Goal: Task Accomplishment & Management: Complete application form

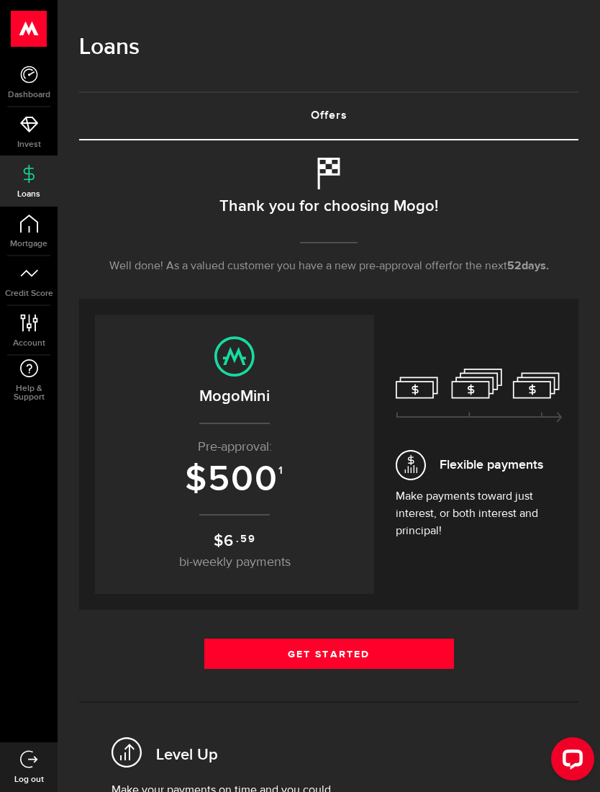
click at [422, 651] on link "Get Started" at bounding box center [329, 654] width 250 height 30
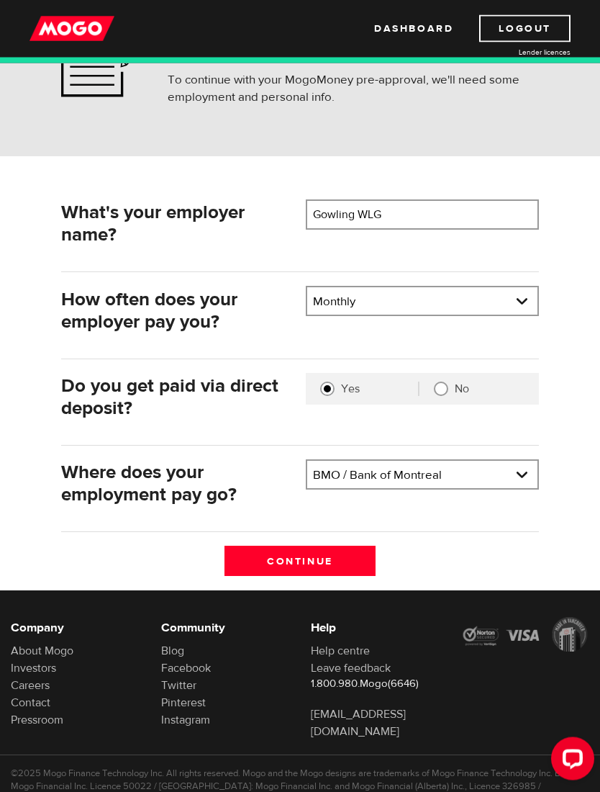
click at [269, 567] on input "Continue" at bounding box center [301, 561] width 152 height 30
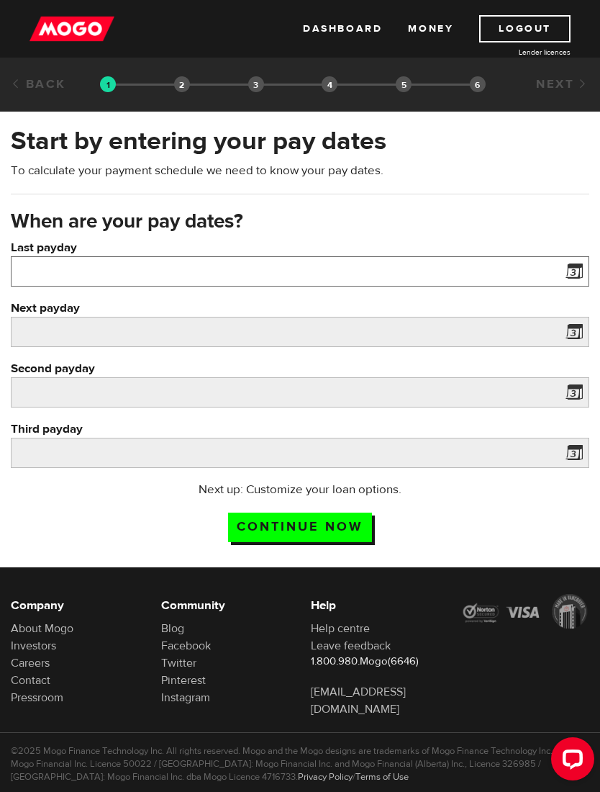
click at [43, 275] on input "Last payday" at bounding box center [300, 271] width 579 height 30
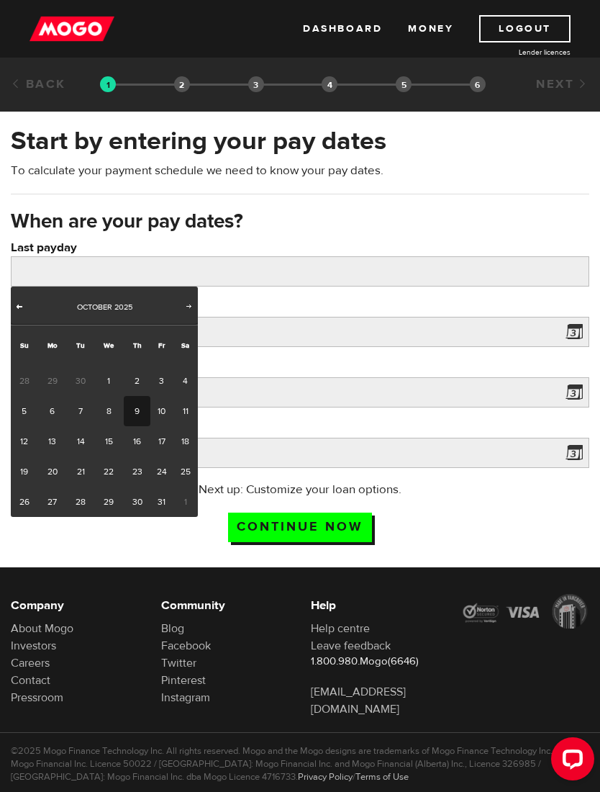
click at [24, 306] on span "Prev" at bounding box center [20, 306] width 12 height 12
click at [105, 469] on link "24" at bounding box center [109, 471] width 30 height 30
type input "2025/09/24"
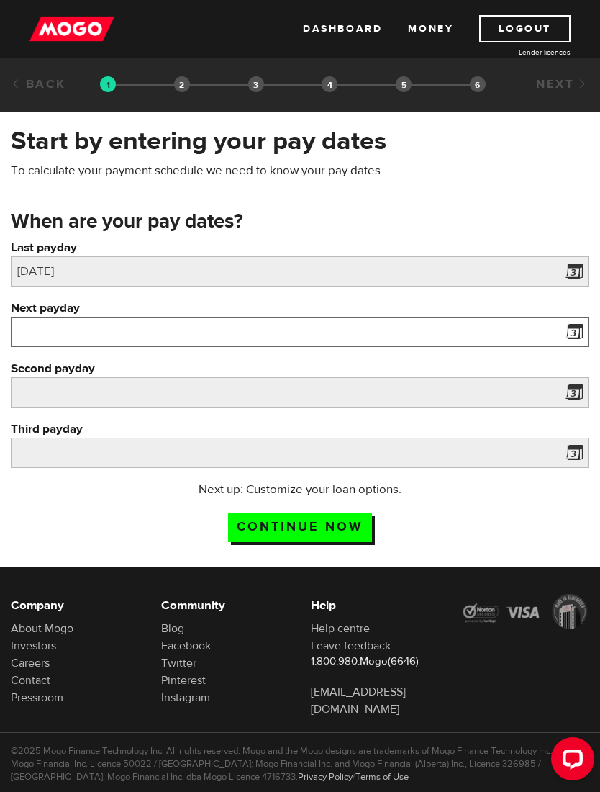
click at [36, 330] on input "Next payday" at bounding box center [300, 332] width 579 height 30
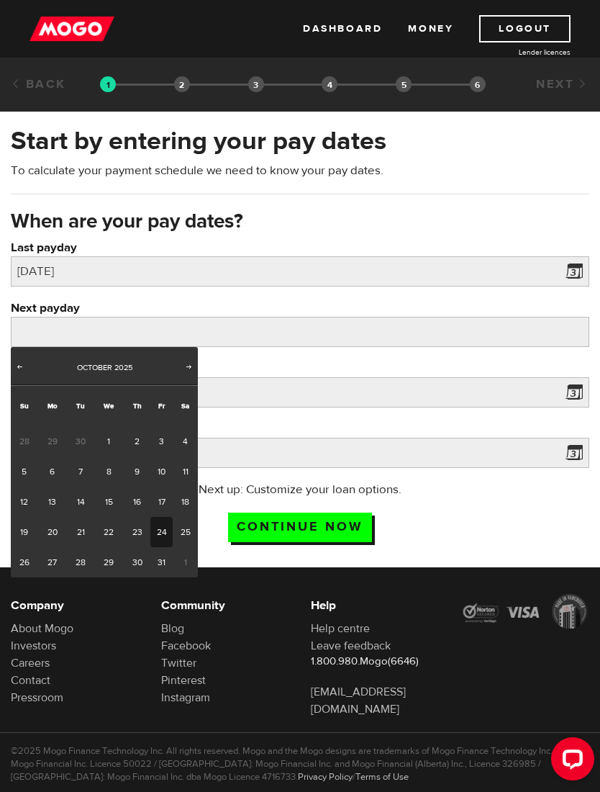
click at [158, 532] on link "24" at bounding box center [161, 532] width 22 height 30
type input "2025/10/24"
type input "2025/11/23"
type input "2025/12/23"
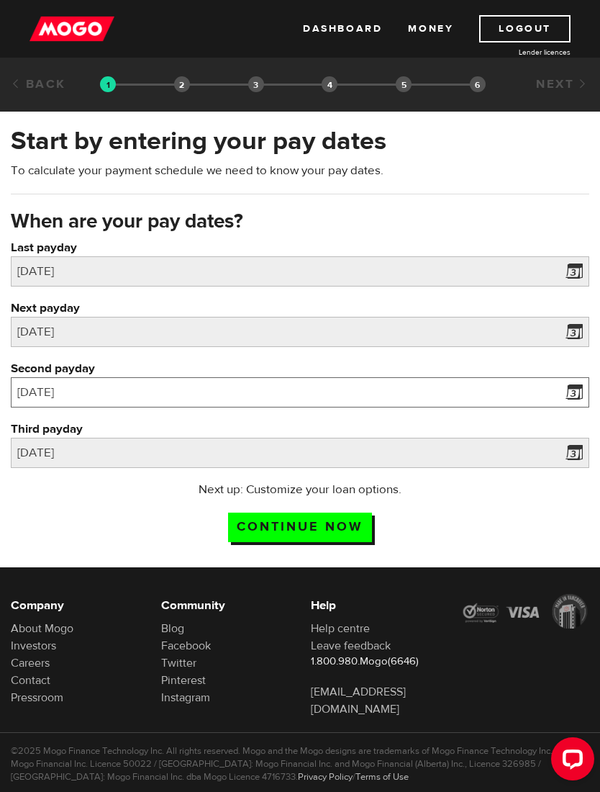
click at [56, 385] on input "2025/11/23" at bounding box center [300, 392] width 579 height 30
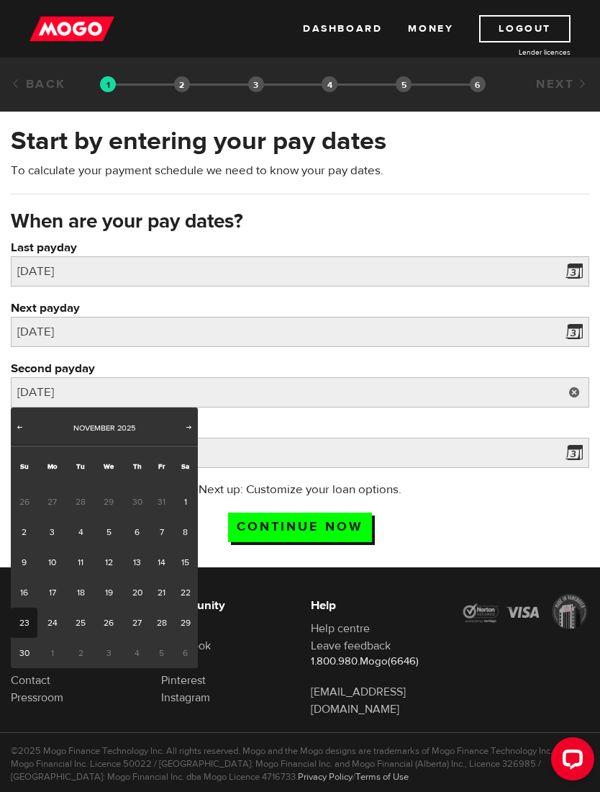
click at [50, 617] on link "24" at bounding box center [52, 623] width 30 height 30
type input "2025/11/24"
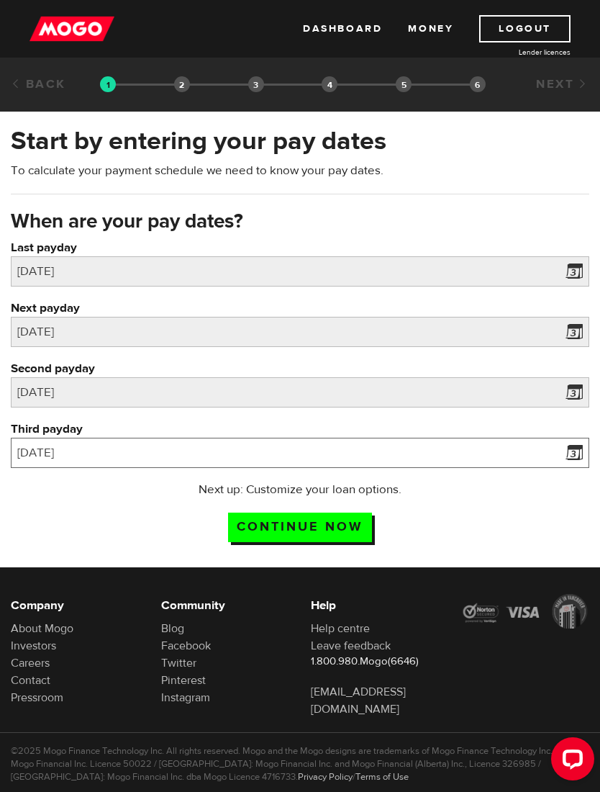
click at [67, 441] on input "2025/12/23" at bounding box center [300, 453] width 579 height 30
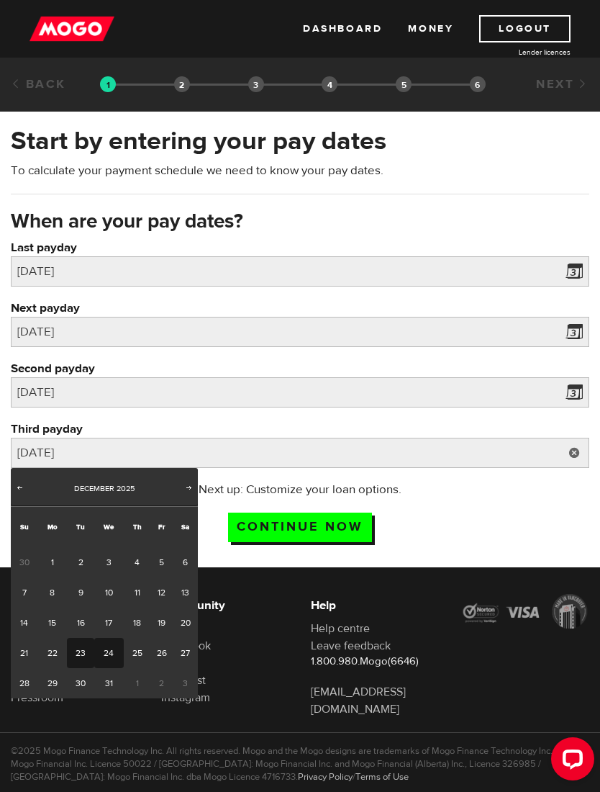
click at [111, 649] on link "24" at bounding box center [109, 653] width 30 height 30
type input "2025/12/24"
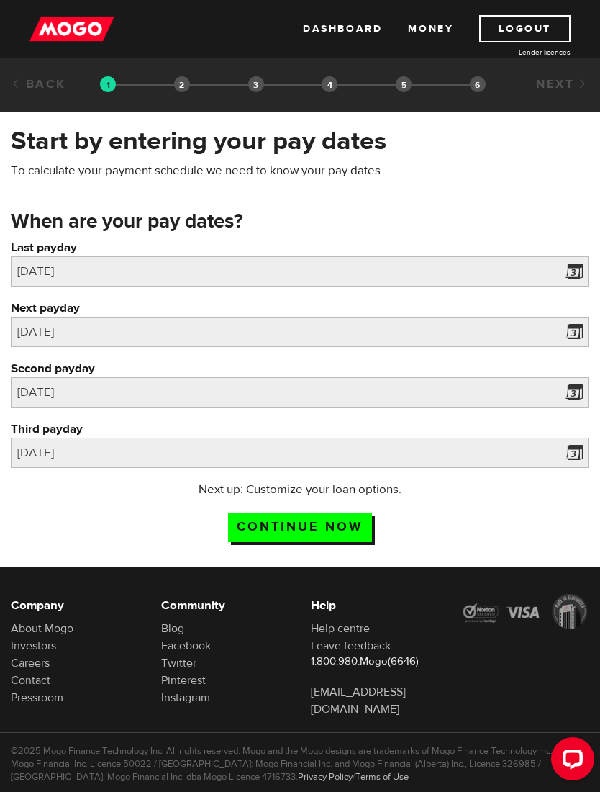
click at [267, 524] on input "Continue now" at bounding box center [300, 528] width 144 height 30
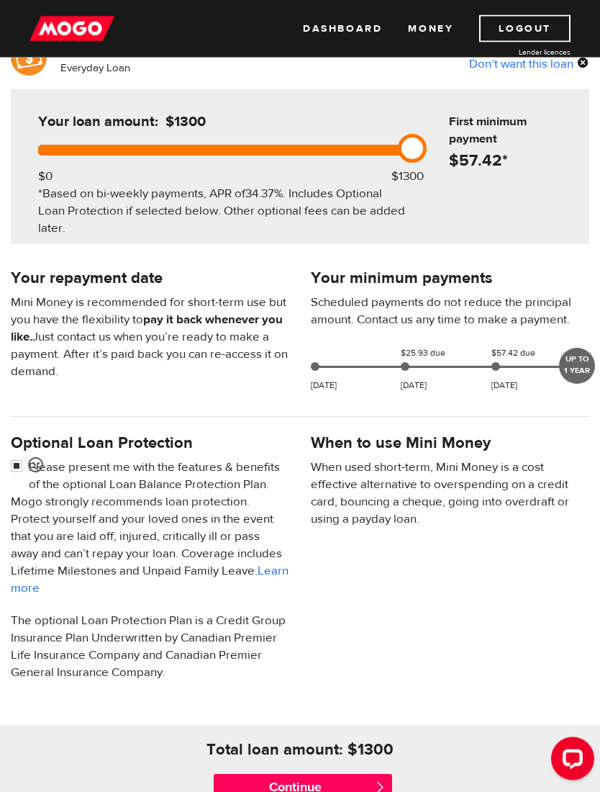
scroll to position [159, 0]
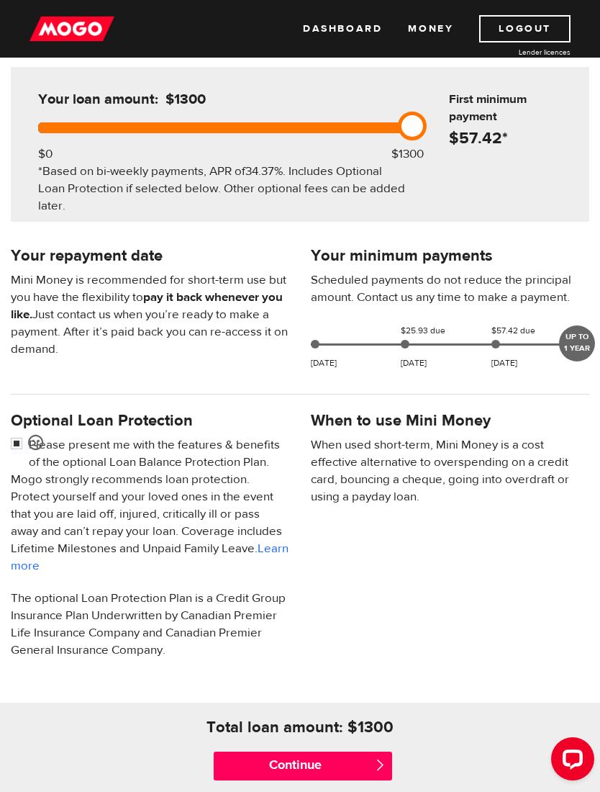
click at [240, 777] on input "Continue" at bounding box center [303, 766] width 179 height 29
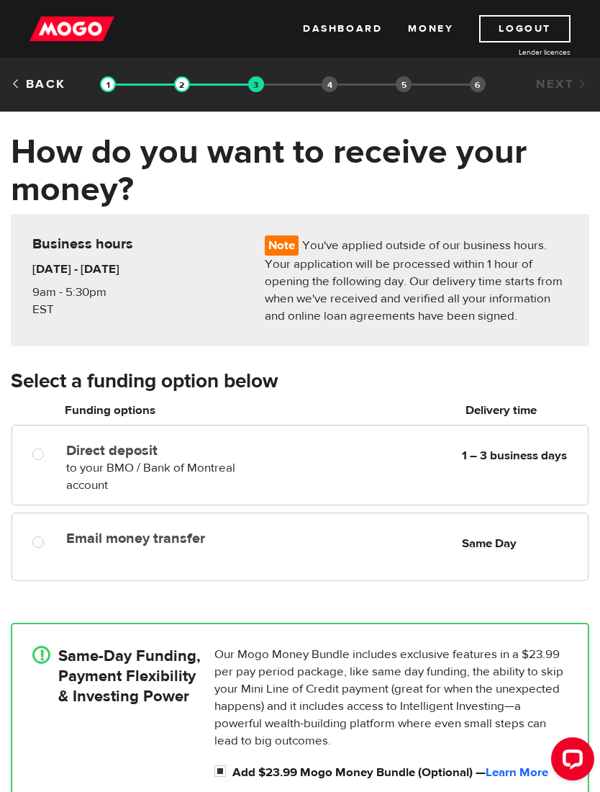
click at [35, 550] on input "Email money transfer" at bounding box center [41, 544] width 18 height 18
radio input "true"
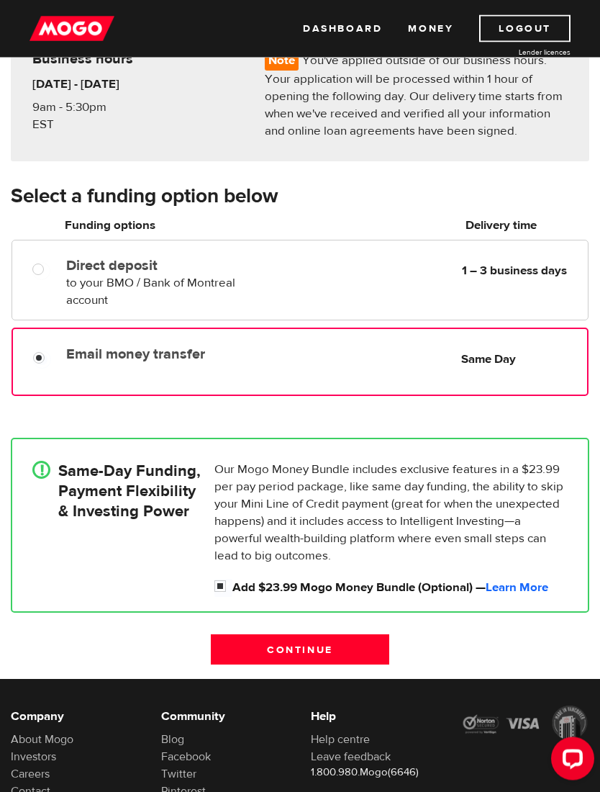
scroll to position [273, 0]
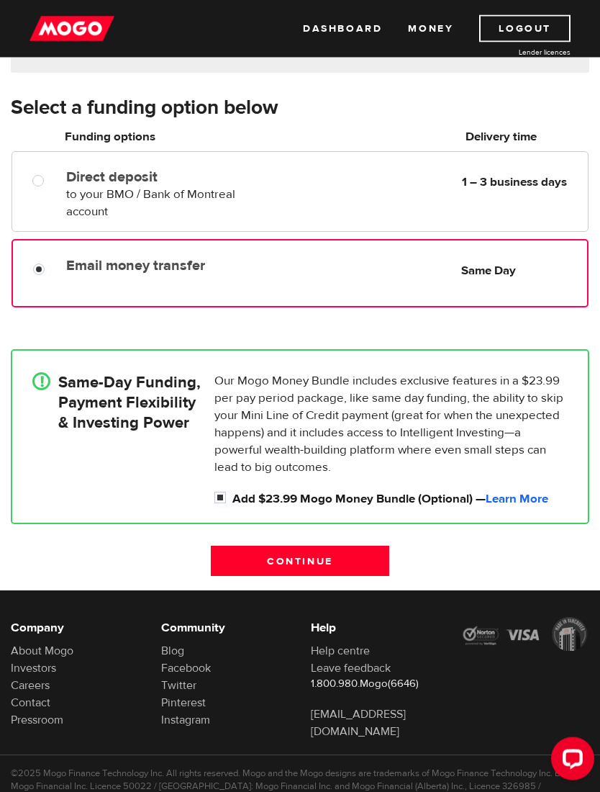
click at [263, 565] on input "Continue" at bounding box center [300, 561] width 179 height 30
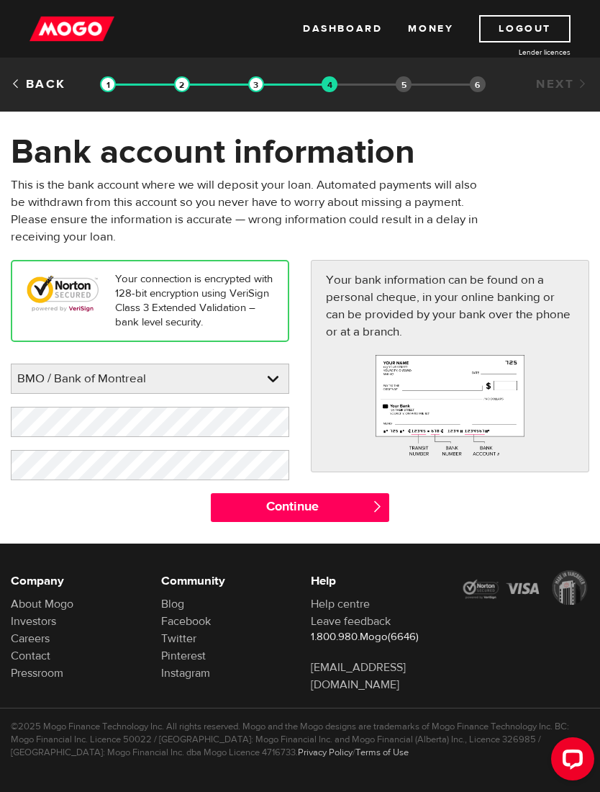
click at [270, 545] on div "Company About Mogo Investors Careers Contact Pressroom Community Blog Facebook …" at bounding box center [300, 671] width 600 height 256
click at [269, 507] on input "Continue" at bounding box center [300, 507] width 179 height 29
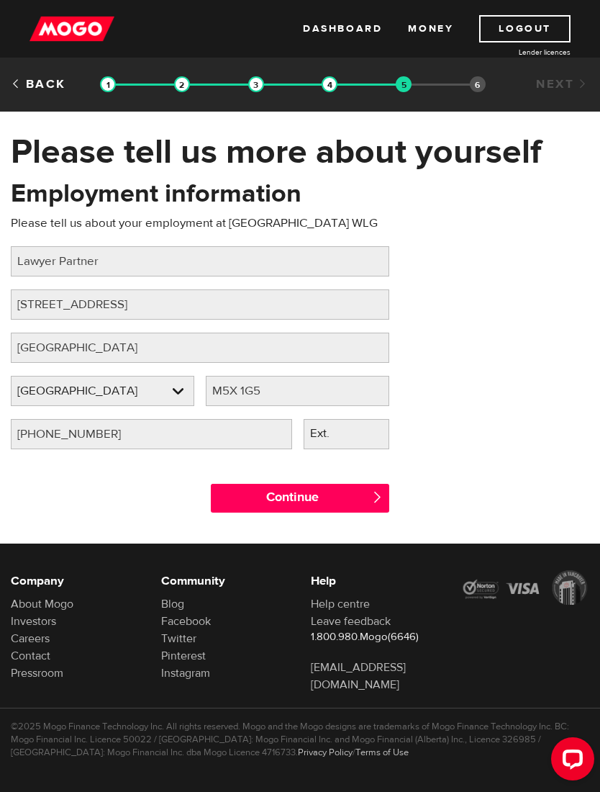
click at [255, 499] on input "Continue" at bounding box center [300, 498] width 179 height 29
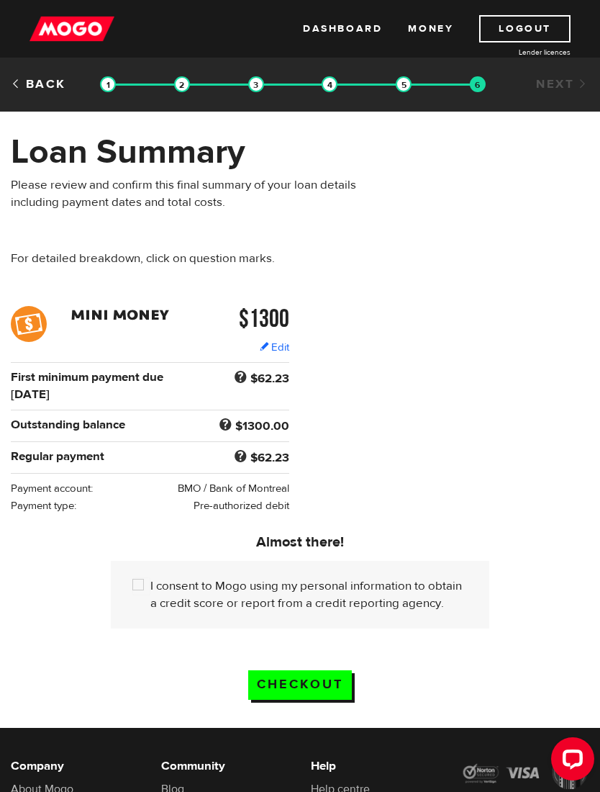
click at [276, 695] on input "Checkout" at bounding box center [300, 685] width 104 height 30
click at [127, 587] on div "I consent to Mogo using my personal information to obtain a credit score or rep…" at bounding box center [300, 595] width 379 height 68
click at [141, 587] on input "I consent to Mogo using my personal information to obtain a credit score or rep…" at bounding box center [141, 586] width 18 height 18
checkbox input "true"
click at [293, 688] on input "Checkout" at bounding box center [300, 685] width 104 height 30
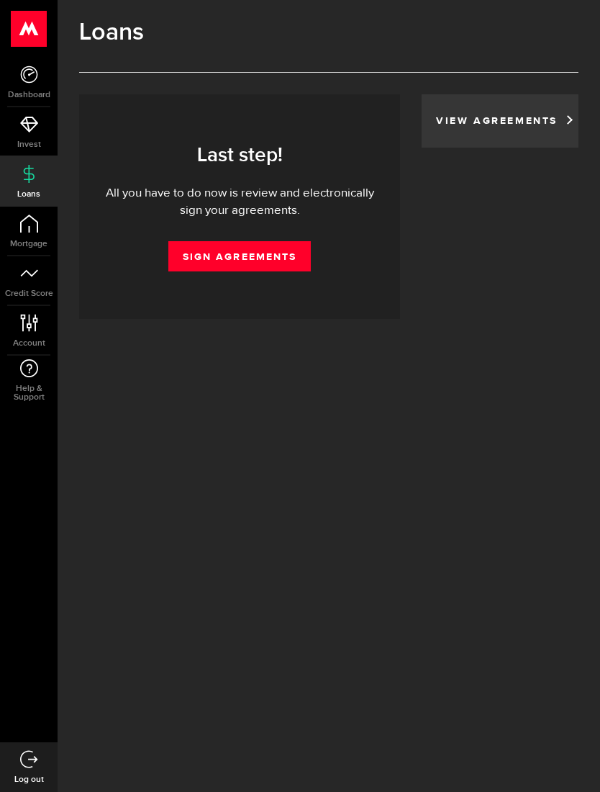
click at [216, 238] on div "Last step! All you have to do now is review and electronically sign your agreem…" at bounding box center [240, 207] width 278 height 130
click at [201, 252] on link "Sign Agreements" at bounding box center [239, 256] width 143 height 30
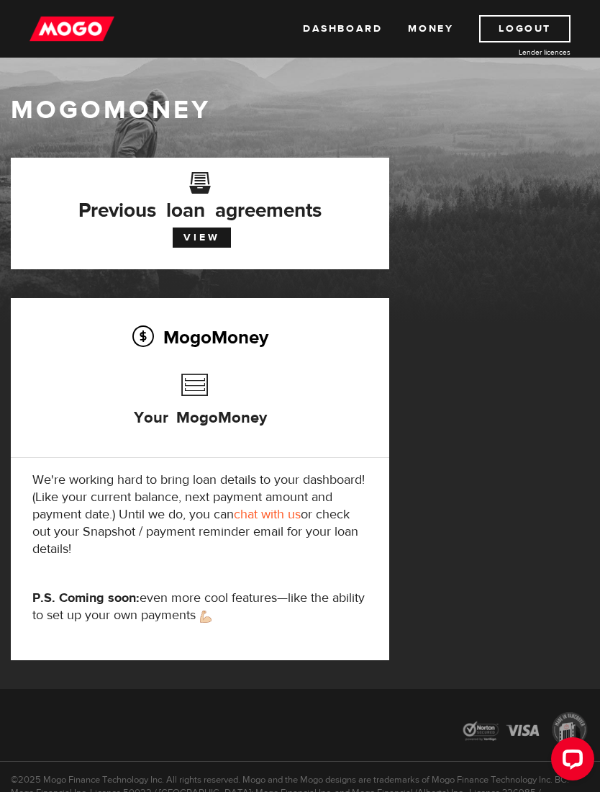
click at [210, 235] on link "View" at bounding box center [202, 237] width 58 height 20
click at [349, 23] on link "Dashboard" at bounding box center [342, 28] width 79 height 27
